Goal: Task Accomplishment & Management: Manage account settings

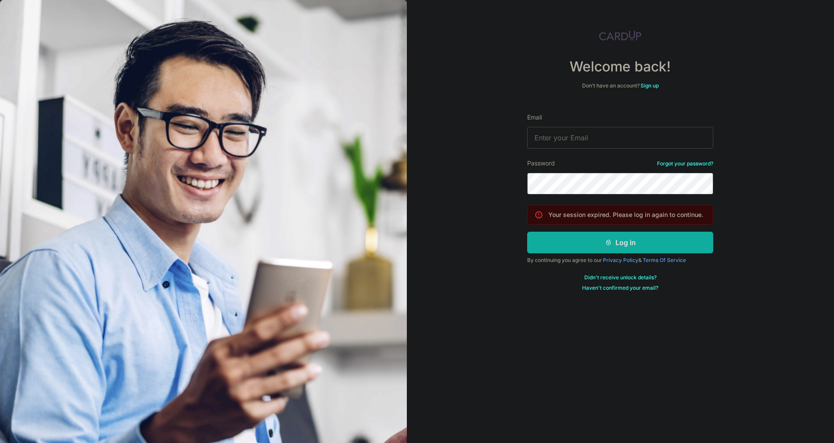
type input "noelchiew@gmail.com"
click at [596, 242] on button "Log in" at bounding box center [620, 243] width 186 height 22
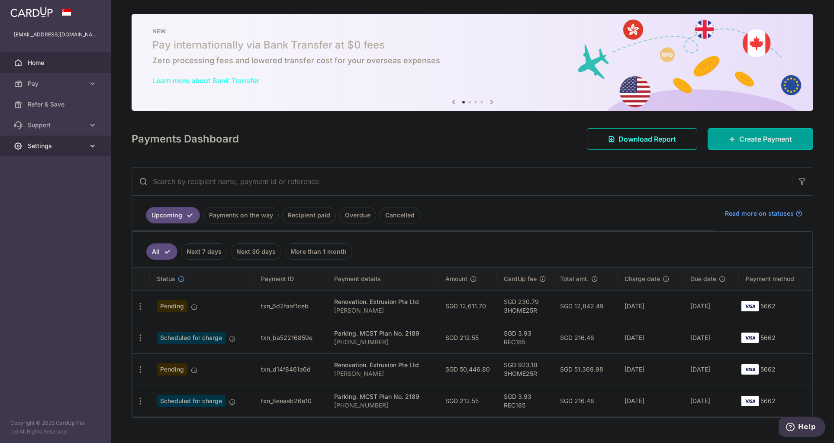
click at [69, 141] on link "Settings" at bounding box center [55, 145] width 111 height 21
click at [59, 192] on link "Logout" at bounding box center [55, 187] width 111 height 21
